Goal: Task Accomplishment & Management: Complete application form

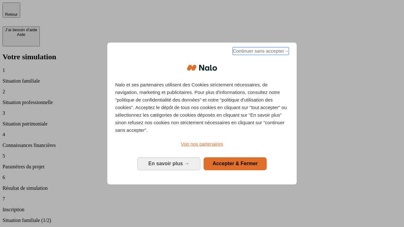
click at [260, 52] on span "Continuer sans accepter →" at bounding box center [260, 51] width 56 height 8
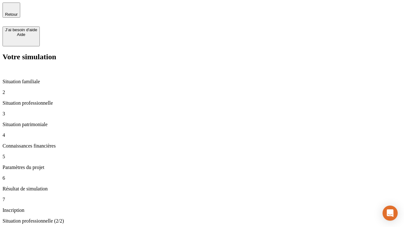
type input "30 000"
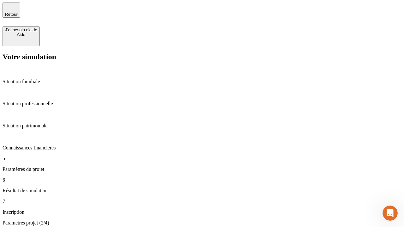
type input "25"
type input "64"
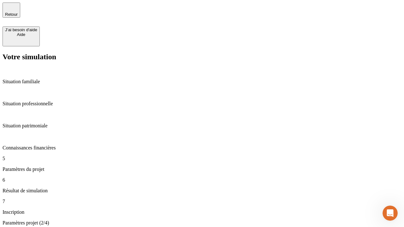
type input "1 000"
type input "640"
